Goal: Task Accomplishment & Management: Manage account settings

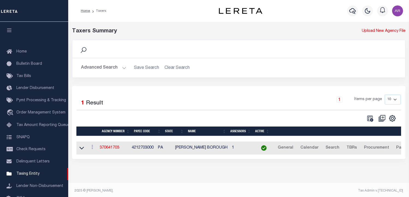
select select
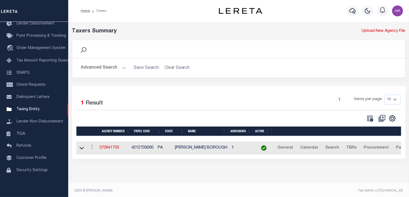
click at [123, 67] on button "Advanced Search" at bounding box center [103, 68] width 45 height 11
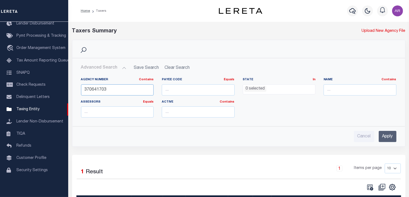
drag, startPoint x: 116, startPoint y: 89, endPoint x: 80, endPoint y: 91, distance: 36.3
click at [80, 91] on div "Agency Number Contains Contains Is 370641703" at bounding box center [117, 89] width 81 height 22
type input "310560654"
click at [392, 133] on input "Apply" at bounding box center [388, 136] width 18 height 11
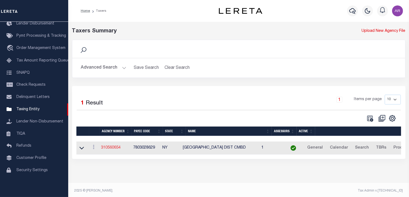
click at [116, 148] on link "310560654" at bounding box center [111, 148] width 20 height 4
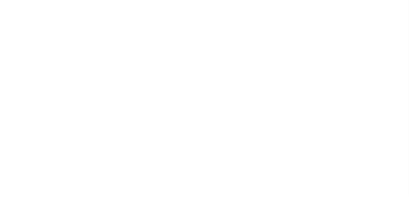
select select
checkbox input "false"
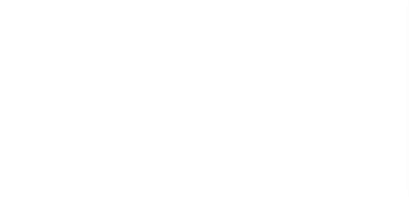
checkbox input "false"
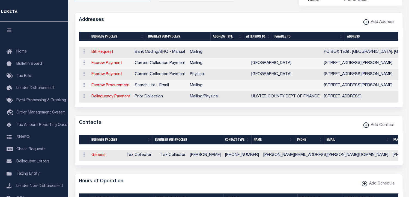
scroll to position [201, 0]
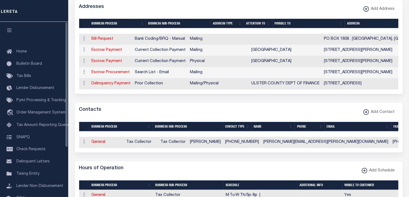
click at [72, 167] on div "AGENCY COLLECTION TYPES AND CATEGORIES Superior Lower Delinquency Non-Collectin…" at bounding box center [238, 156] width 343 height 511
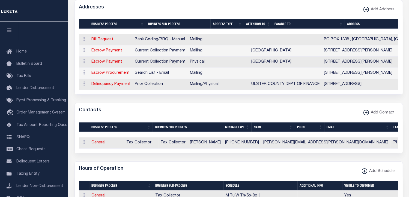
scroll to position [0, 0]
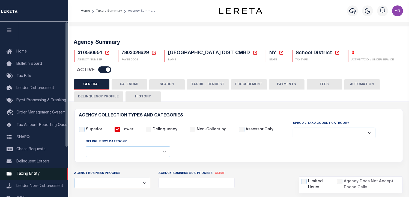
click at [28, 176] on span "Taxing Entity" at bounding box center [27, 174] width 23 height 4
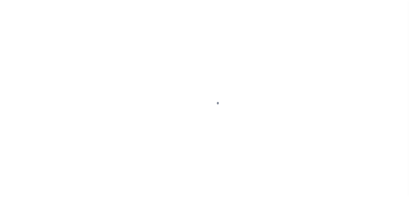
select select
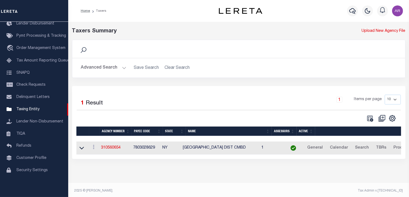
click at [124, 67] on button "Advanced Search" at bounding box center [103, 68] width 45 height 11
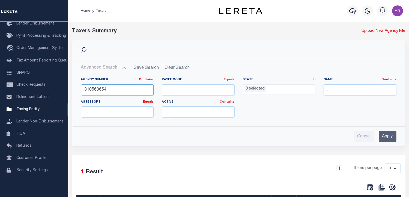
drag, startPoint x: 120, startPoint y: 88, endPoint x: 77, endPoint y: 90, distance: 42.6
click at [77, 90] on div "Agency Number Contains Contains Is 310560654" at bounding box center [117, 89] width 81 height 22
paste input "040540809"
type input "040540809"
click at [387, 137] on input "Apply" at bounding box center [388, 136] width 18 height 11
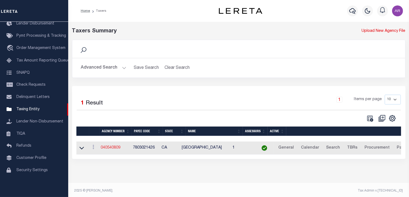
click at [115, 147] on link "040540809" at bounding box center [111, 148] width 20 height 4
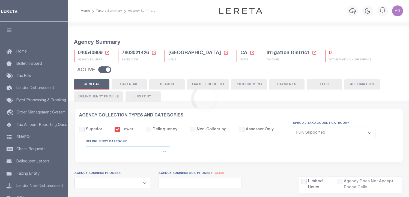
select select "1"
select select
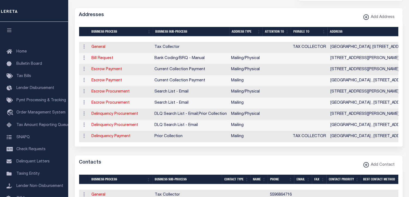
scroll to position [199, 0]
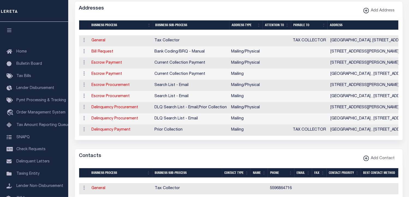
click at [304, 8] on div "Addresses Add Address" at bounding box center [239, 8] width 328 height 15
click at [113, 74] on link "Escrow Payment" at bounding box center [107, 74] width 31 height 4
select select "1"
checkbox input "false"
select select
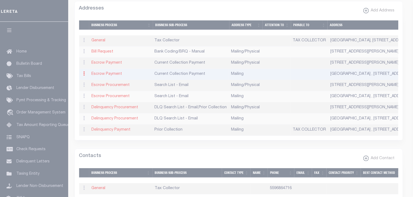
type input "VANDALIA WATER DISTRICT"
type input "357 E. OLIVE AVE"
type input "TIPTON"
select select "CA"
type input "93272"
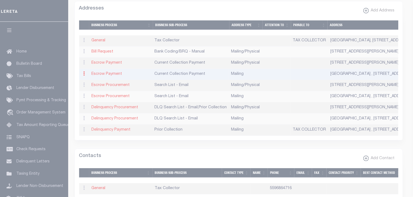
checkbox input "true"
select select "3"
select select "11"
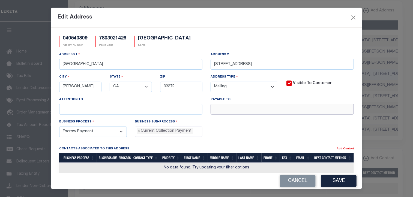
click at [215, 110] on input "text" at bounding box center [282, 109] width 143 height 11
paste input "TAX COLLECTOR"
type input "TAX COLLECTOR"
click at [344, 181] on button "Save" at bounding box center [338, 182] width 35 height 12
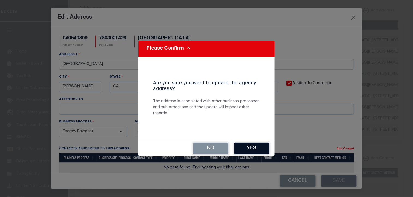
click at [249, 148] on button "Yes" at bounding box center [251, 149] width 35 height 12
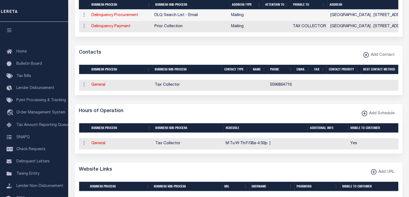
scroll to position [301, 0]
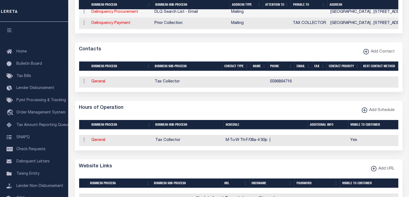
drag, startPoint x: 316, startPoint y: 42, endPoint x: 332, endPoint y: 49, distance: 18.2
click at [316, 42] on form "AGENCY COLLECTION TYPES AND CATEGORIES Superior Lower Delinquency Non-Collectin…" at bounding box center [238, 69] width 328 height 520
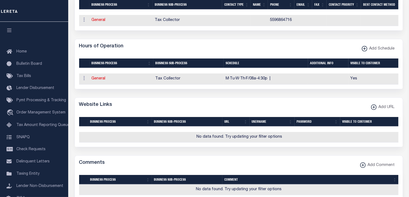
scroll to position [358, 0]
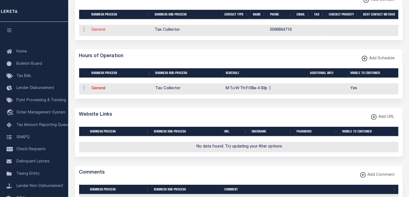
click at [101, 32] on link "General" at bounding box center [99, 30] width 14 height 4
checkbox input "false"
select select
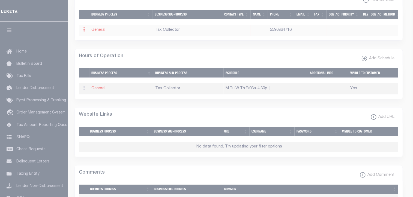
select select
type input "5596864716"
checkbox input "false"
select select "6"
select select "31"
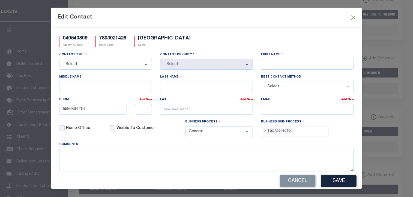
drag, startPoint x: 289, startPoint y: 17, endPoint x: 288, endPoint y: 33, distance: 16.7
click at [289, 17] on div "Edit Contact" at bounding box center [206, 18] width 311 height 20
click at [269, 64] on input "First Name" at bounding box center [307, 64] width 93 height 11
type input "BETH"
paste input "GROTE-LEWIS"
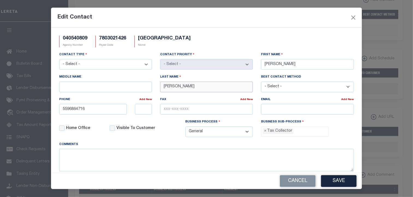
type input "GROTE-LEWIS"
click at [306, 19] on div "Edit Contact" at bounding box center [206, 18] width 311 height 20
drag, startPoint x: 266, startPoint y: 112, endPoint x: 270, endPoint y: 113, distance: 4.5
click at [266, 112] on input "email" at bounding box center [307, 109] width 93 height 11
paste input "BGROTE@LTRID.ORG"
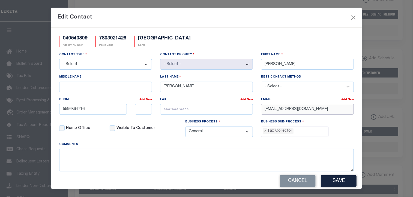
type input "BGROTE@LTRID.ORG"
click at [287, 14] on div "Edit Contact" at bounding box center [206, 18] width 311 height 20
click at [164, 111] on input "text" at bounding box center [206, 109] width 93 height 11
drag, startPoint x: 294, startPoint y: 21, endPoint x: 277, endPoint y: 33, distance: 21.1
click at [294, 21] on div "Edit Contact" at bounding box center [206, 18] width 311 height 20
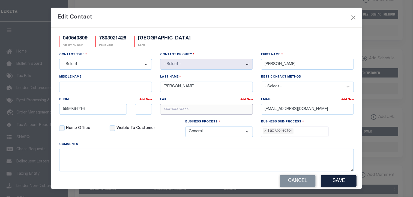
click at [164, 111] on input "text" at bounding box center [206, 109] width 93 height 11
paste input "559-686-0151"
type input "559-686-0151"
click at [145, 64] on select "- Select - Assessor Clerk Internal Contacts 1 Internal Contacts 2 Internal Cont…" at bounding box center [105, 64] width 93 height 11
select select "5"
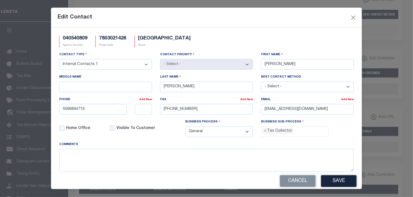
click at [59, 60] on select "- Select - Assessor Clerk Internal Contacts 1 Internal Contacts 2 Internal Cont…" at bounding box center [105, 64] width 93 height 11
select select "1"
click at [337, 182] on button "Save" at bounding box center [338, 182] width 35 height 12
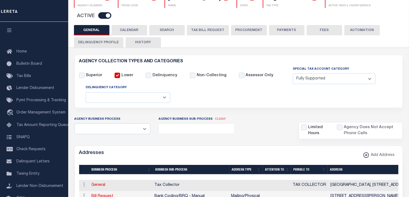
scroll to position [31, 0]
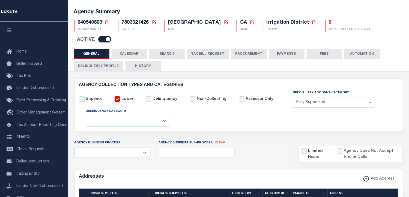
click at [285, 54] on button "PAYMENTS" at bounding box center [286, 54] width 35 height 10
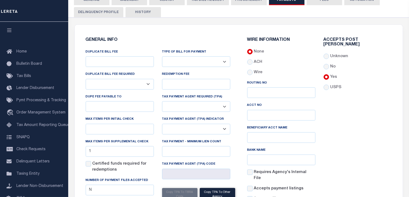
scroll to position [89, 0]
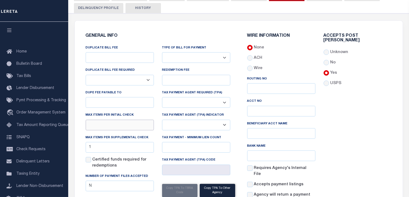
click at [109, 124] on input "text" at bounding box center [120, 125] width 68 height 11
type input "1"
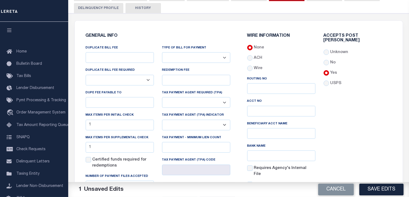
click at [369, 128] on div "Accepts Post Mark Unknown No Yes" at bounding box center [357, 121] width 76 height 175
click at [376, 191] on button "Save Edits" at bounding box center [381, 190] width 44 height 12
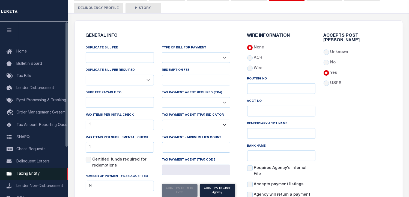
click at [34, 176] on span "Taxing Entity" at bounding box center [27, 174] width 23 height 4
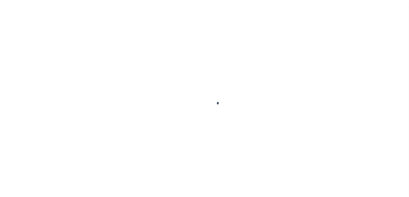
select select
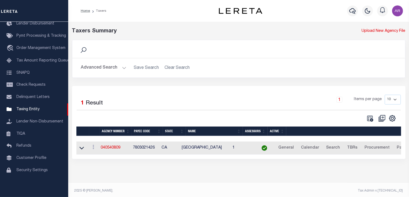
click at [124, 67] on button "Advanced Search" at bounding box center [103, 68] width 45 height 11
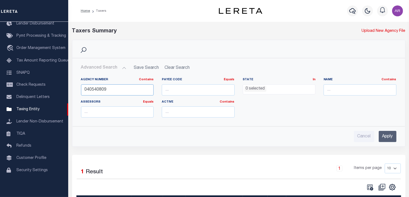
drag, startPoint x: 115, startPoint y: 88, endPoint x: 71, endPoint y: 89, distance: 43.7
click at [71, 89] on div "Search Advanced Search Save Search Clear Search tblPayees_dynamictable_____Defa…" at bounding box center [239, 97] width 342 height 115
paste input "1116"
type input "040541116"
click at [387, 136] on input "Apply" at bounding box center [388, 136] width 18 height 11
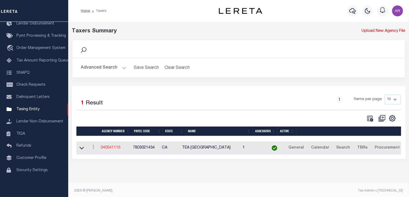
click at [112, 148] on link "040541116" at bounding box center [111, 148] width 20 height 4
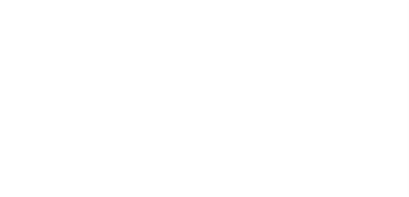
select select
checkbox input "false"
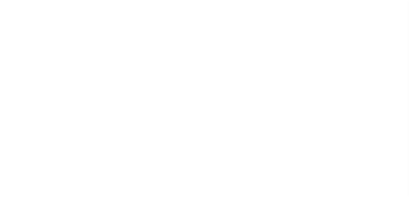
select select "1"
checkbox input "false"
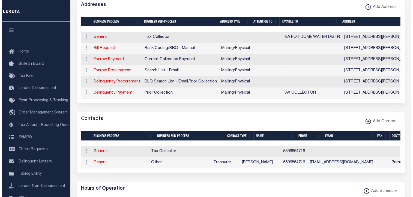
scroll to position [209, 0]
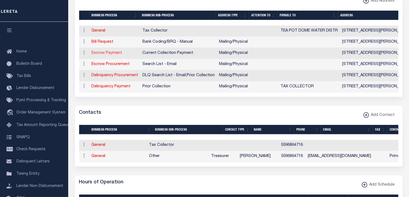
click at [117, 53] on link "Escrow Payment" at bounding box center [107, 53] width 31 height 4
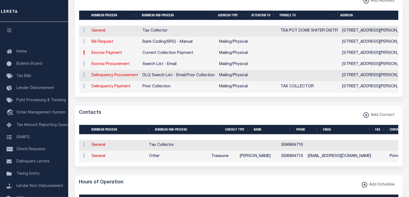
type input "357 E. OLIVE AVE"
type input "TIPTON"
select select "CA"
type input "93272"
select select "5"
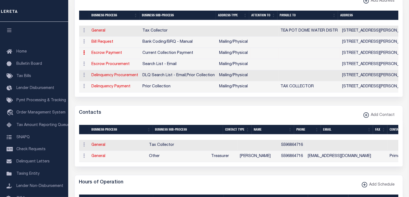
checkbox input "true"
select select "3"
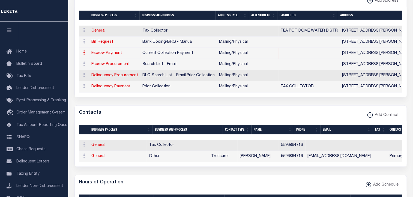
select select "11"
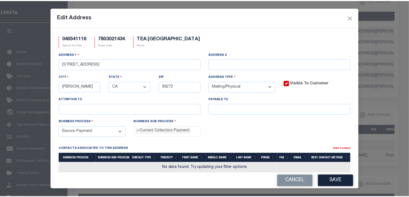
scroll to position [5, 0]
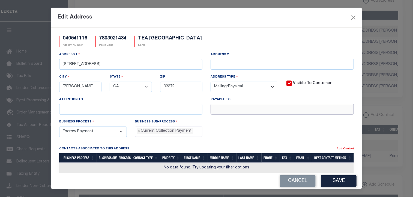
click at [220, 112] on input "text" at bounding box center [282, 109] width 143 height 11
paste input "TEA POT DOME WATER DISTRICT"
type input "TEA POT DOME WATER DISTRICT"
click at [333, 182] on button "Save" at bounding box center [338, 182] width 35 height 12
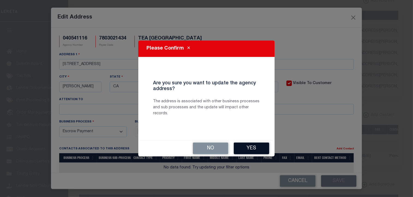
click at [262, 146] on button "Yes" at bounding box center [251, 149] width 35 height 12
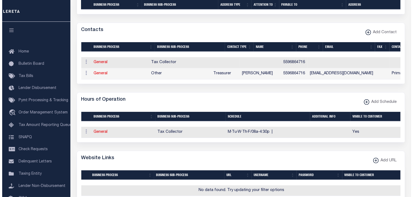
scroll to position [300, 0]
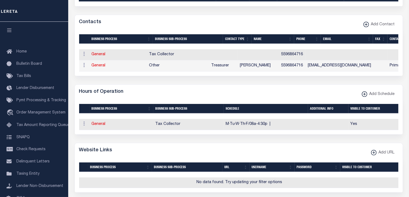
click at [325, 22] on div "Contacts Add Contact" at bounding box center [239, 22] width 328 height 15
click at [374, 153] on icon "button" at bounding box center [373, 153] width 3 height 1
select select
checkbox input "true"
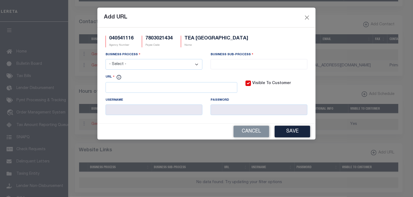
click at [196, 65] on select "- Select - All Automation Bill Request Delinquency Payment Delinquency Procurem…" at bounding box center [154, 64] width 97 height 11
select select "6"
click at [106, 60] on select "- Select - All Automation Bill Request Delinquency Payment Delinquency Procurem…" at bounding box center [154, 64] width 97 height 11
click at [220, 64] on input "search" at bounding box center [259, 64] width 94 height 6
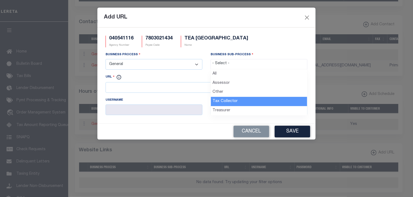
drag, startPoint x: 228, startPoint y: 102, endPoint x: 161, endPoint y: 92, distance: 67.3
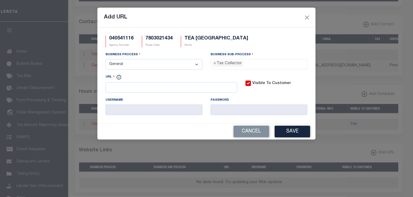
select select "31"
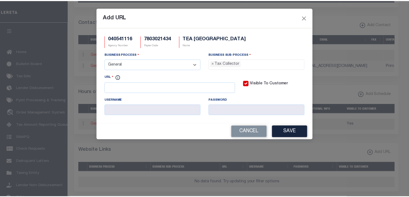
scroll to position [15, 0]
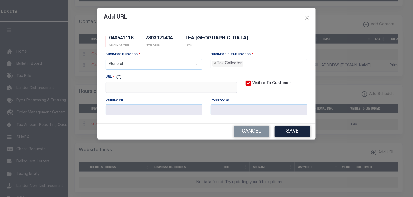
click at [139, 85] on input "URL" at bounding box center [172, 87] width 132 height 11
paste input "www.ltrid.org"
type input "https://www.ltrid.org"
click at [293, 136] on button "Save" at bounding box center [292, 132] width 35 height 12
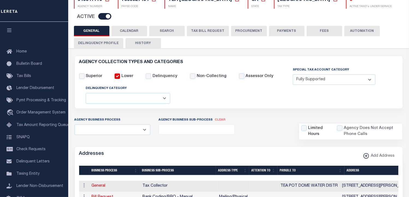
scroll to position [19, 0]
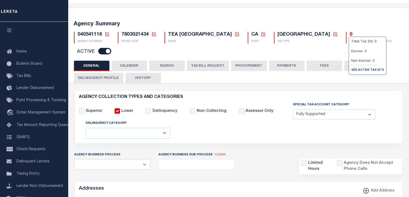
click at [323, 63] on button "FEES" at bounding box center [324, 66] width 35 height 10
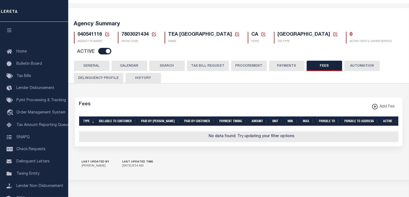
click at [285, 66] on button "PAYMENTS" at bounding box center [286, 66] width 35 height 10
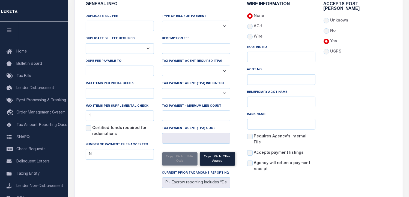
scroll to position [144, 0]
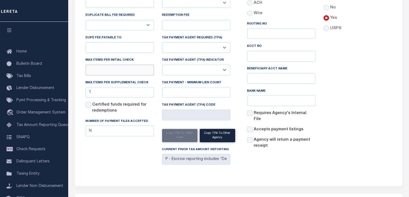
click at [92, 71] on input "text" at bounding box center [120, 70] width 68 height 11
type input "1"
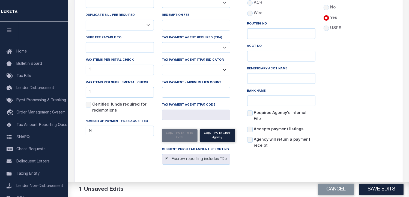
click at [355, 99] on div "Accepts Post Mark Unknown No Yes" at bounding box center [357, 66] width 76 height 175
click at [381, 191] on button "Save Edits" at bounding box center [381, 190] width 44 height 12
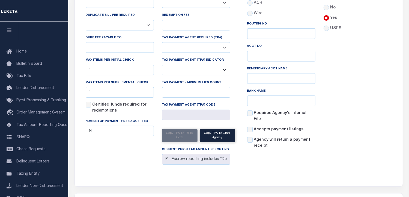
click at [338, 166] on div "WIRE INFORMATION None ACH Routing No Acct No Bank Name" at bounding box center [319, 73] width 161 height 202
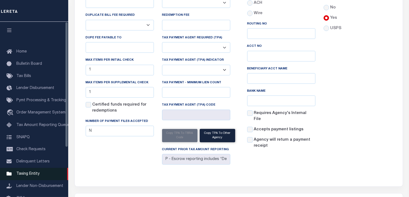
click at [34, 176] on span "Taxing Entity" at bounding box center [27, 174] width 23 height 4
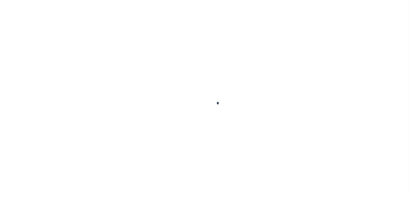
scroll to position [69, 0]
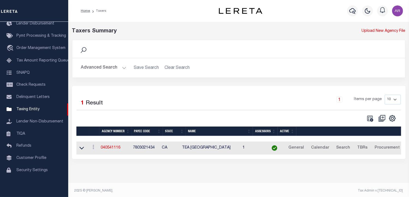
click at [73, 173] on div "Taxers Summary Upload New Agency File Search Advanced Search Save Search Clear …" at bounding box center [238, 99] width 341 height 154
click at [122, 66] on button "Advanced Search" at bounding box center [103, 68] width 45 height 11
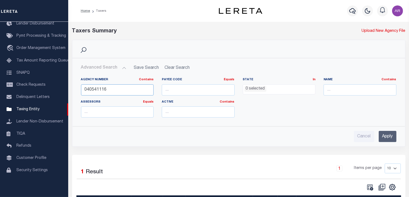
drag, startPoint x: 118, startPoint y: 90, endPoint x: 75, endPoint y: 87, distance: 42.4
click at [75, 87] on div "Agency Number Contains Contains Is 040541116 Payee Code Equals Equals Is Not Eq…" at bounding box center [239, 97] width 332 height 49
type input "100670000"
click at [388, 137] on input "Apply" at bounding box center [388, 136] width 18 height 11
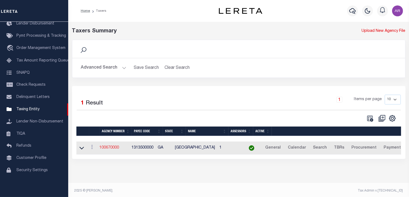
click at [116, 148] on link "100670000" at bounding box center [110, 148] width 20 height 4
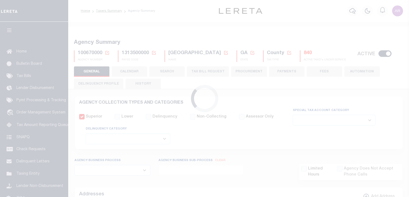
select select
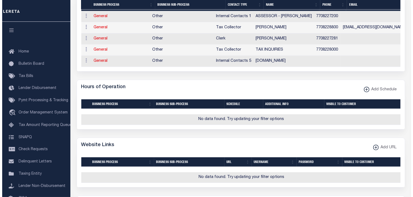
scroll to position [365, 0]
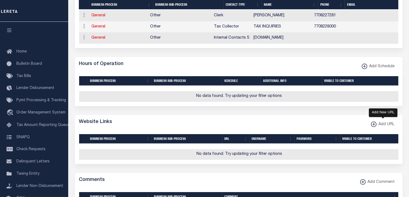
click at [373, 127] on xmlns\ "button" at bounding box center [373, 124] width 5 height 5
select select
checkbox input "true"
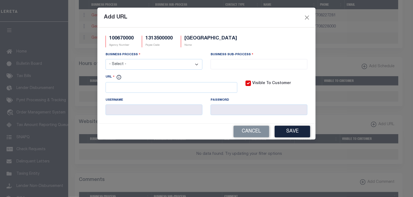
click at [196, 64] on select "- Select - All Automation Bill Request Delinquency Payment Delinquency Procurem…" at bounding box center [154, 64] width 97 height 11
select select "6"
click at [106, 60] on select "- Select - All Automation Bill Request Delinquency Payment Delinquency Procurem…" at bounding box center [154, 64] width 97 height 11
click at [219, 64] on input "search" at bounding box center [259, 64] width 94 height 6
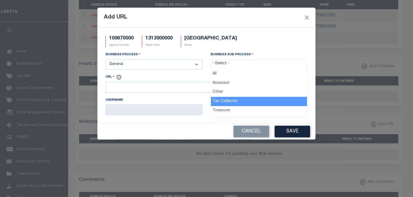
drag, startPoint x: 225, startPoint y: 102, endPoint x: 211, endPoint y: 100, distance: 14.3
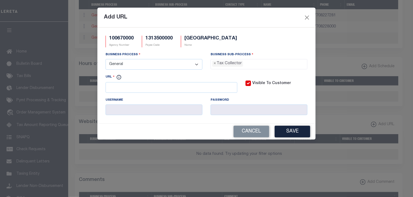
select select "31"
click at [157, 88] on input "URL" at bounding box center [172, 87] width 132 height 11
paste input "[URL][DOMAIN_NAME]"
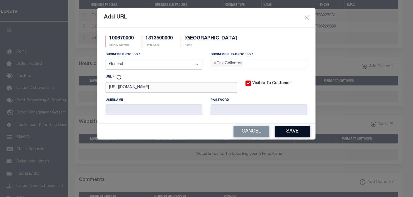
type input "[URL][DOMAIN_NAME]"
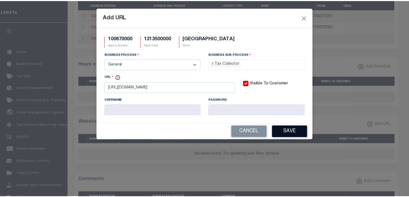
scroll to position [0, 0]
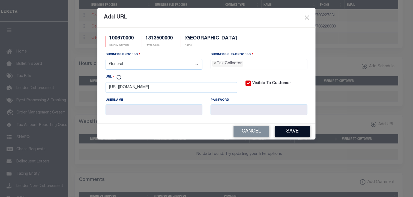
click at [294, 132] on button "Save" at bounding box center [292, 132] width 35 height 12
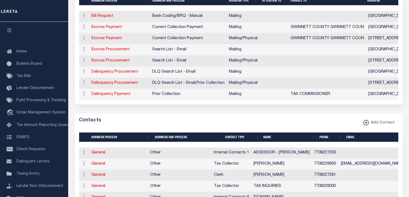
scroll to position [191, 0]
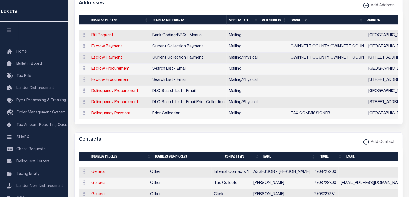
click at [320, 4] on div "Addresses Add Address" at bounding box center [239, 3] width 328 height 15
click at [114, 46] on link "Escrow Payment" at bounding box center [107, 47] width 31 height 4
select select "1"
checkbox input "false"
select select
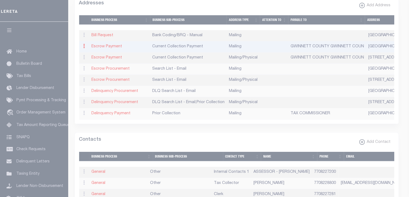
type input "PO BOX 372"
type input "LAWRENCEVILLE"
select select "GA"
type input "30046-0372"
checkbox input "true"
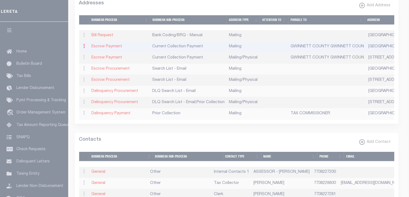
type input "GWINNETT COUNTY GWINNETT COUN"
select select "3"
select select "11"
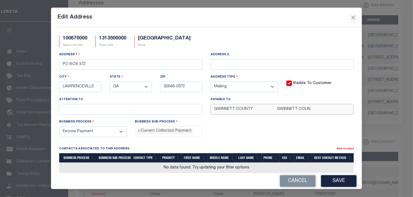
drag, startPoint x: 326, startPoint y: 110, endPoint x: 205, endPoint y: 116, distance: 121.3
click at [206, 116] on div "Payable To GWINNETT COUNTY GWINNETT COUN" at bounding box center [281, 108] width 151 height 22
paste input "TAX COMMISSIONER"
type input "GWINNETT COUNTY TAX COMMISSIONER"
click at [342, 179] on button "Save" at bounding box center [338, 182] width 35 height 12
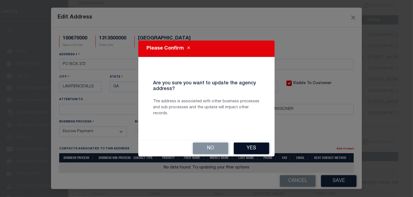
click at [261, 149] on button "Yes" at bounding box center [251, 149] width 35 height 12
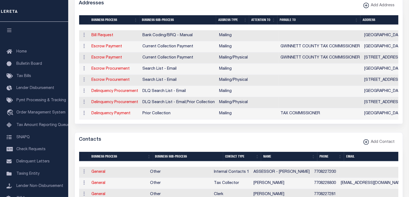
click at [335, 4] on div "Addresses Add Address" at bounding box center [239, 3] width 328 height 15
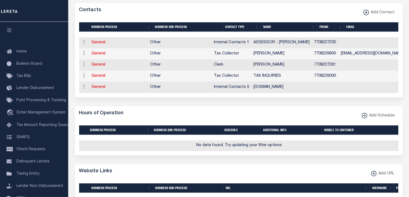
scroll to position [325, 0]
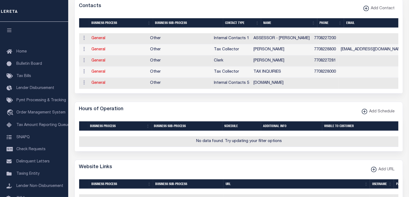
click at [315, 11] on div "Contacts Add Contact" at bounding box center [239, 6] width 328 height 15
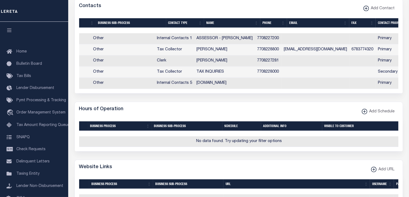
scroll to position [0, 0]
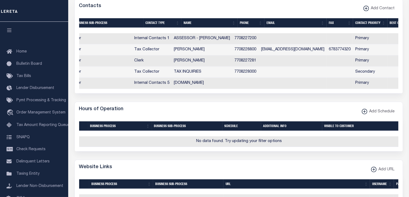
click at [310, 8] on div "Contacts Add Contact" at bounding box center [239, 6] width 328 height 15
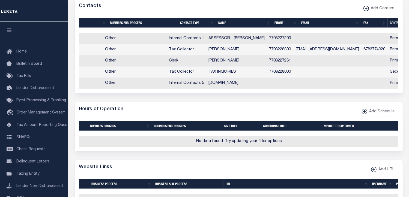
scroll to position [0, 33]
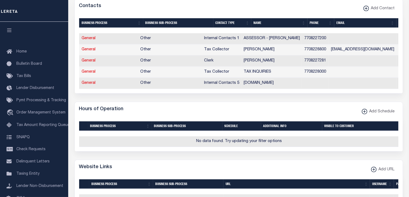
drag, startPoint x: 87, startPoint y: 52, endPoint x: 116, endPoint y: 50, distance: 28.7
click at [87, 51] on link "General" at bounding box center [89, 50] width 14 height 4
checkbox input "false"
select select
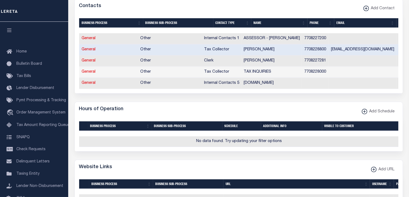
select select "2"
select select "1"
type input "[PERSON_NAME]"
type input "R."
type input "[PERSON_NAME]"
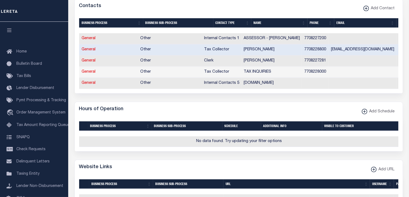
type input "7708228800"
type input "6783774320"
type input "[EMAIL_ADDRESS][DOMAIN_NAME]"
select select "6"
select select "39"
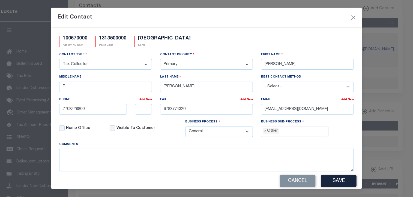
drag, startPoint x: 309, startPoint y: 19, endPoint x: 306, endPoint y: 24, distance: 5.8
click at [309, 19] on div "Edit Contact" at bounding box center [206, 18] width 311 height 20
drag, startPoint x: 261, startPoint y: 110, endPoint x: 416, endPoint y: 111, distance: 154.9
click at [409, 111] on html "Home Taxers Summary Agency Summary Profile" at bounding box center [206, 33] width 413 height 716
paste input "COMMISSIONERMORTGAGE"
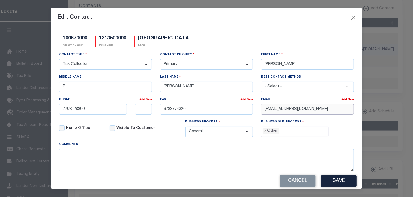
type input "[EMAIL_ADDRESS][DOMAIN_NAME]"
drag, startPoint x: 276, startPoint y: 18, endPoint x: 277, endPoint y: 49, distance: 31.1
click at [276, 18] on div "Edit Contact" at bounding box center [206, 18] width 311 height 20
drag, startPoint x: 283, startPoint y: 64, endPoint x: 245, endPoint y: 66, distance: 37.4
click at [245, 66] on div "Contact Type - Select - Assessor Clerk Internal Contacts 1 Internal Contacts 2 …" at bounding box center [206, 97] width 303 height 90
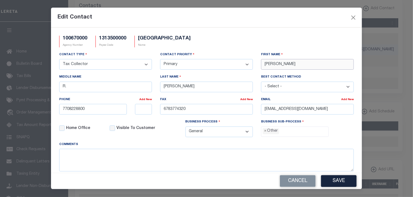
type input "[PERSON_NAME]"
paste input "KITTR"
type input "[PERSON_NAME]"
drag, startPoint x: 291, startPoint y: 22, endPoint x: 213, endPoint y: 56, distance: 84.8
click at [291, 22] on div "Edit Contact" at bounding box center [206, 18] width 311 height 20
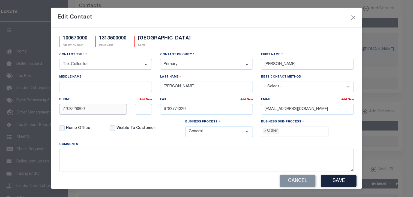
drag, startPoint x: 95, startPoint y: 111, endPoint x: 49, endPoint y: 110, distance: 45.8
click at [49, 110] on div "Edit Contact 100670000 Agency Number 1313500000 Payee Code [GEOGRAPHIC_DATA] Na…" at bounding box center [206, 98] width 413 height 197
paste input "-822-7354"
type input "[PHONE_NUMBER]"
click at [288, 18] on div "Edit Contact" at bounding box center [206, 18] width 311 height 20
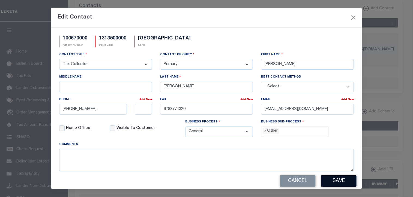
click at [339, 181] on button "Save" at bounding box center [338, 182] width 35 height 12
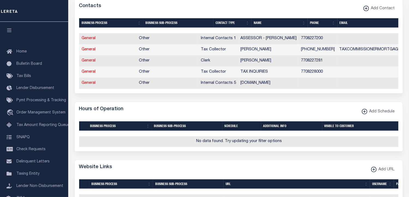
click at [315, 5] on div "Contacts Add Contact" at bounding box center [239, 6] width 328 height 15
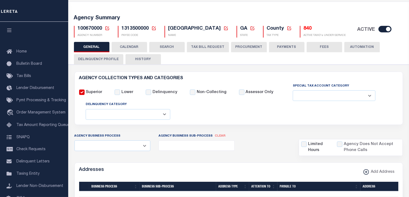
click at [314, 47] on button "FEES" at bounding box center [324, 47] width 35 height 10
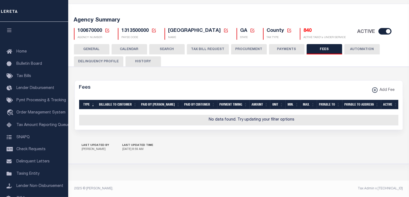
click at [284, 46] on button "PAYMENTS" at bounding box center [286, 49] width 35 height 10
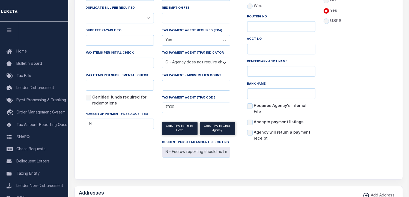
scroll to position [0, 0]
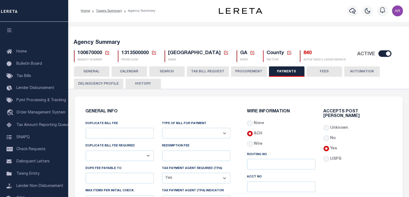
click at [327, 72] on button "FEES" at bounding box center [324, 72] width 35 height 10
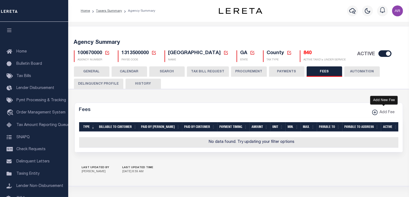
click at [375, 112] on icon "button" at bounding box center [374, 112] width 3 height 1
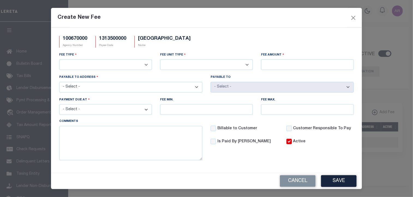
click at [144, 64] on select "3rd Party Web Extract Fee Current 3rd Party Web Extract Fee Prior Automation Fe…" at bounding box center [105, 64] width 93 height 11
select select "8"
click at [59, 60] on select "3rd Party Web Extract Fee Current 3rd Party Web Extract Fee Prior Automation Fe…" at bounding box center [105, 64] width 93 height 11
click at [245, 64] on select "Per Agency Per Agency Parcel Per B Service Parcel Per C Service Parcel Per File…" at bounding box center [206, 64] width 93 height 11
select select "7"
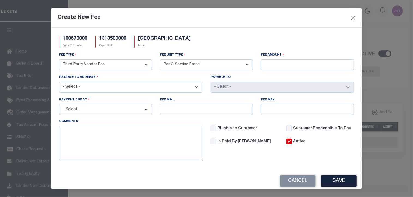
click at [160, 60] on select "Per Agency Per Agency Parcel Per B Service Parcel Per C Service Parcel Per File…" at bounding box center [206, 64] width 93 height 11
click at [268, 66] on input "Fee Amount" at bounding box center [307, 64] width 93 height 11
type input "$0.30"
click at [195, 86] on select "- Select - [STREET_ADDRESS][PERSON_NAME]" at bounding box center [130, 87] width 143 height 11
select select "31722"
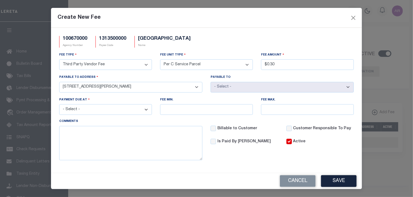
click at [59, 83] on select "- Select - [STREET_ADDRESS][PERSON_NAME]" at bounding box center [130, 87] width 143 height 11
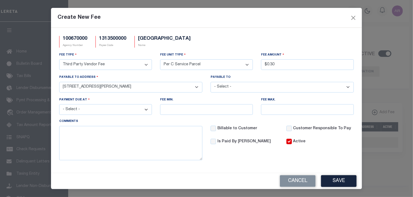
select select "39667"
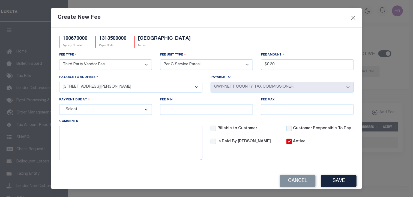
click at [144, 111] on select "- Select - File download Invoice (Prepay) Invoice (Trailing) Time of payment Ti…" at bounding box center [105, 109] width 93 height 11
select select "5"
click at [59, 106] on select "- Select - File download Invoice (Prepay) Invoice (Trailing) Time of payment Ti…" at bounding box center [105, 109] width 93 height 11
click at [337, 183] on button "Save" at bounding box center [338, 182] width 35 height 12
